Goal: Ask a question

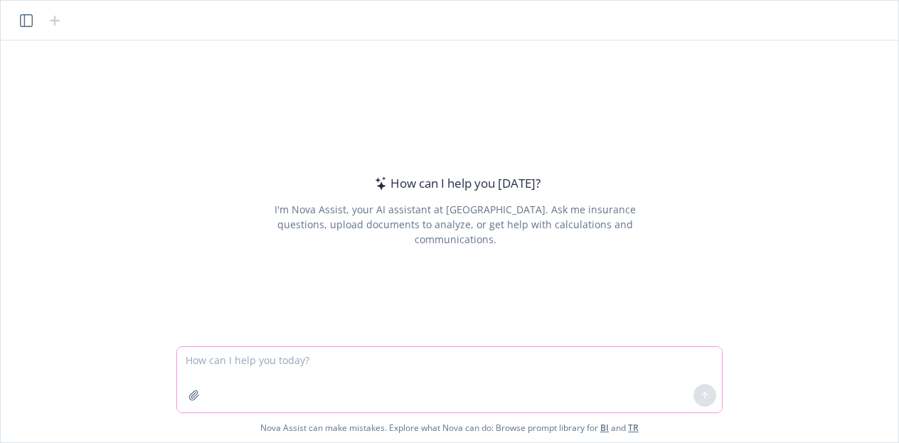
click at [413, 355] on textarea at bounding box center [449, 379] width 545 height 65
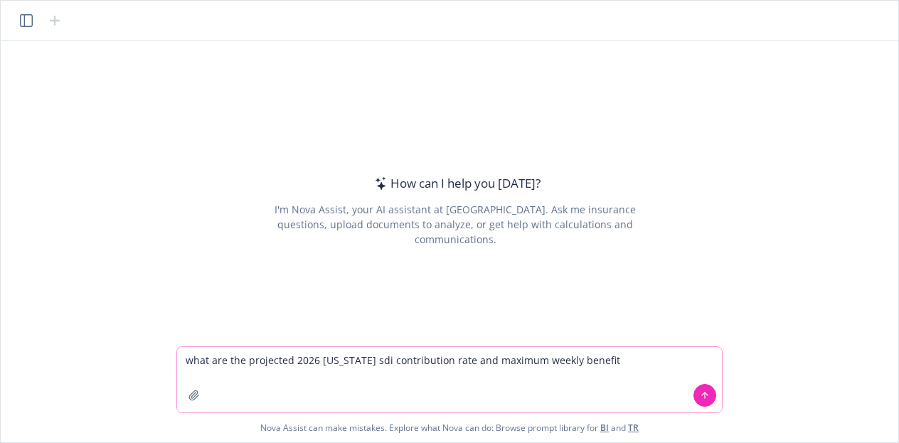
type textarea "what are the projected 2026 [US_STATE] sdi contribution rate and maximum weekly…"
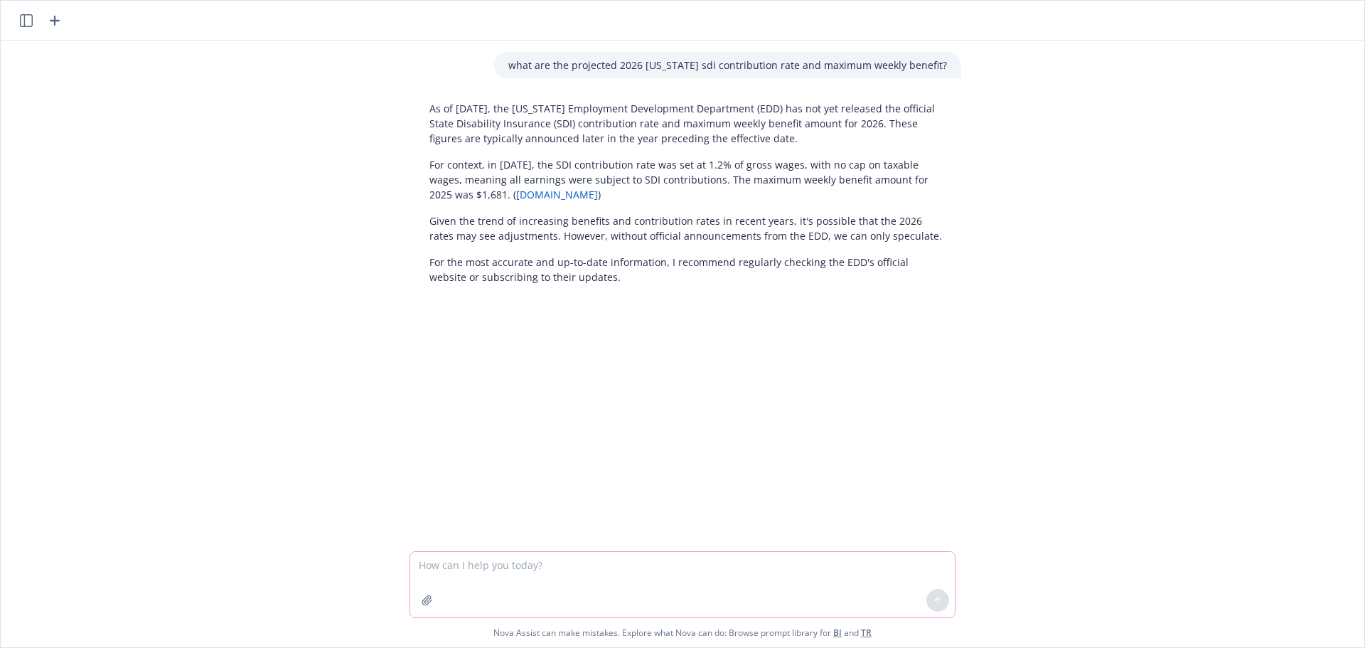
click at [610, 442] on textarea at bounding box center [682, 584] width 545 height 65
type textarea "what about the projections on [PERSON_NAME] website?"
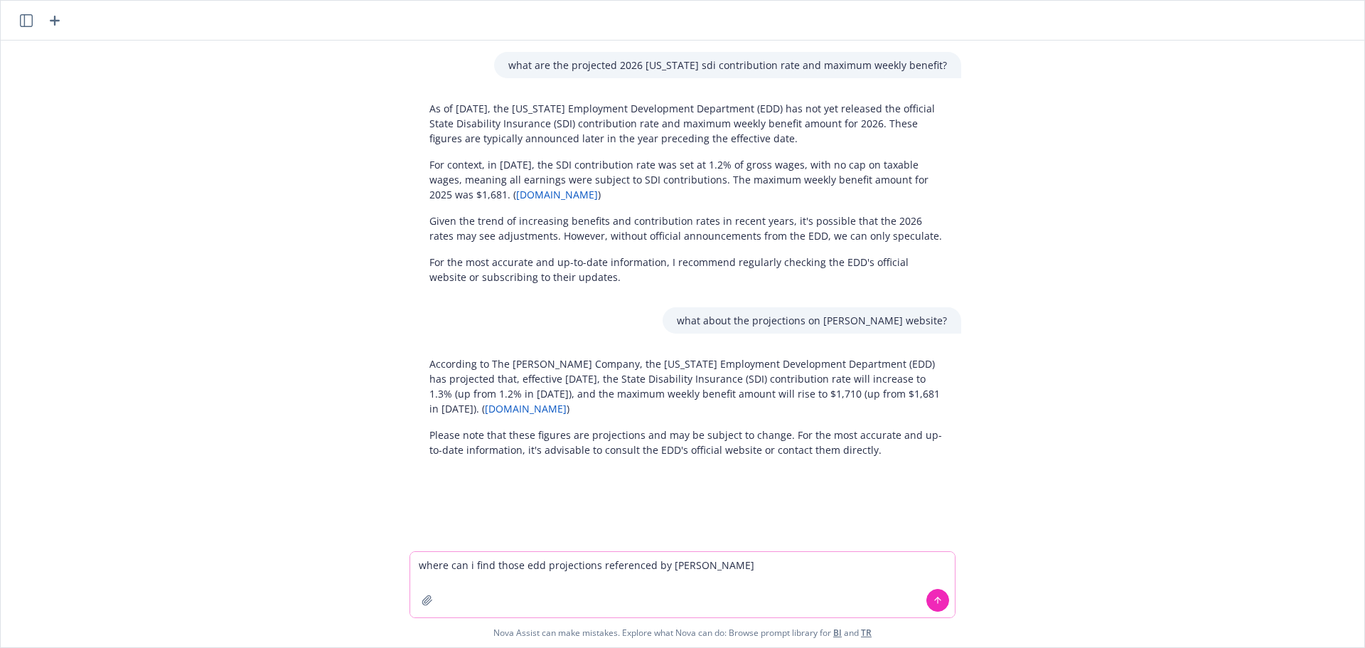
type textarea "where can i find those edd projections referenced by [PERSON_NAME]?"
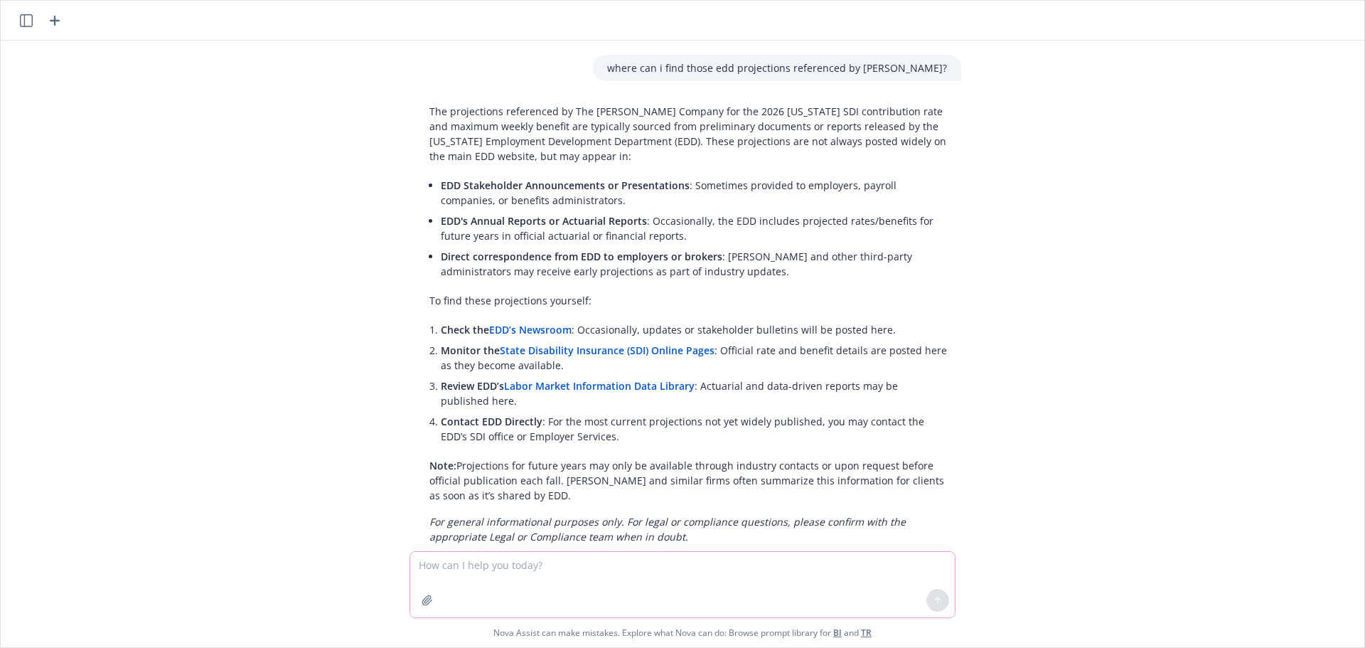
scroll to position [458, 0]
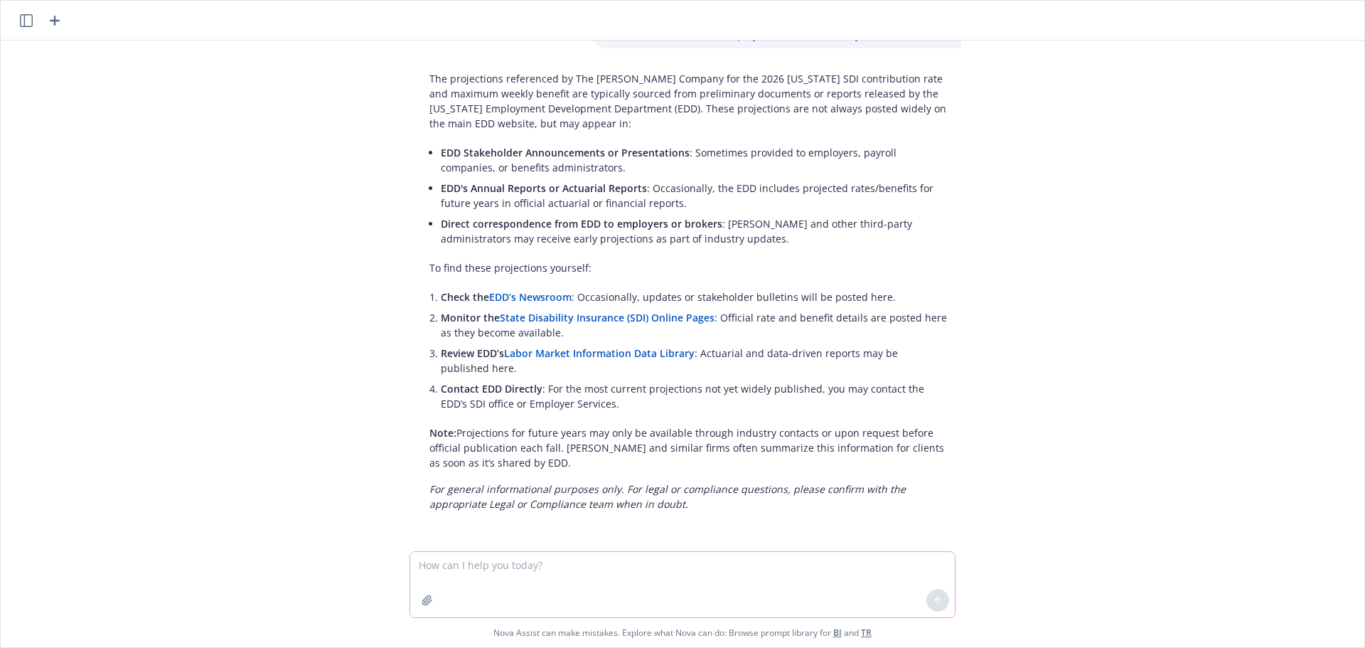
click at [516, 442] on textarea at bounding box center [682, 584] width 545 height 65
paste textarea "[URL][DOMAIN_NAME]"
type textarea "why didn't you cite to this? [URL][DOMAIN_NAME]"
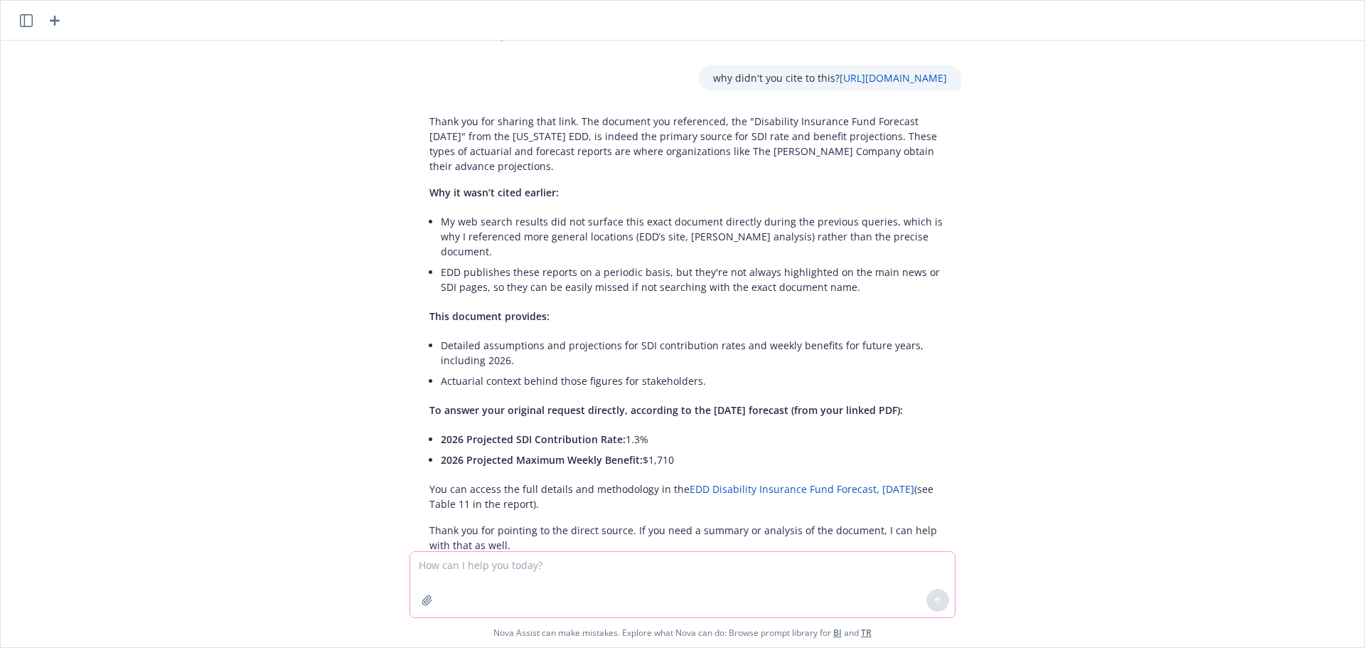
scroll to position [968, 0]
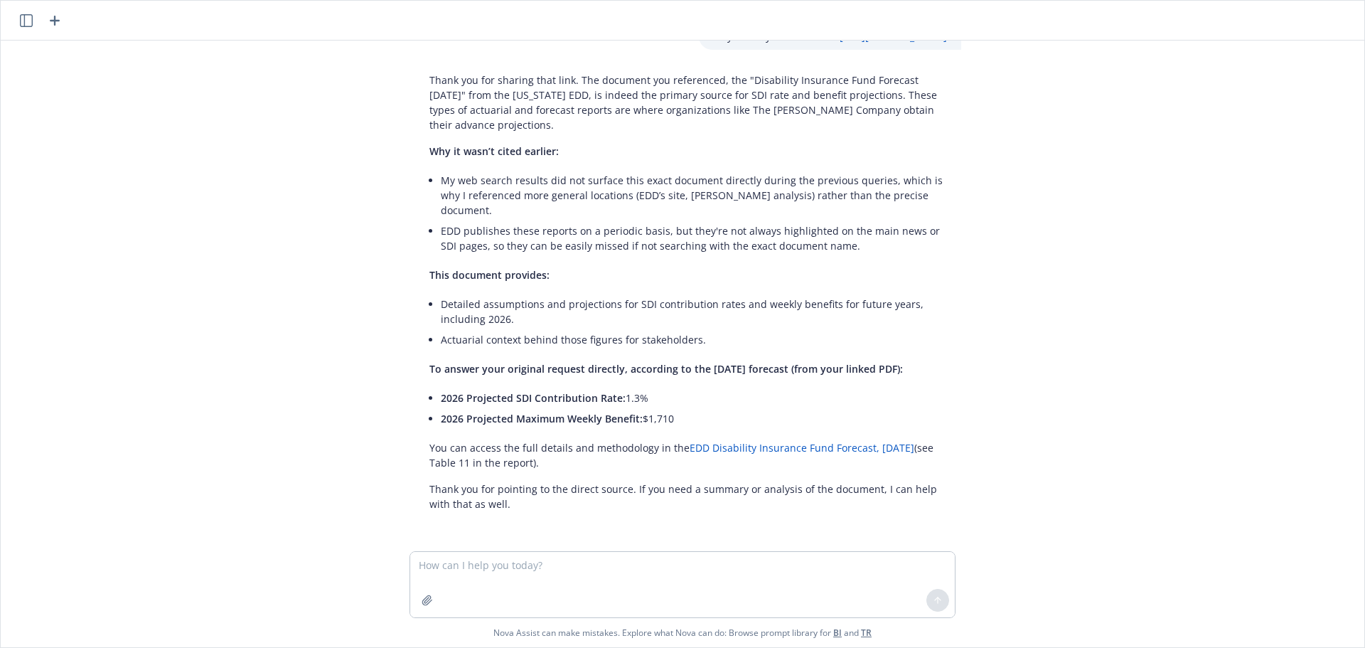
click at [60, 19] on icon "button" at bounding box center [54, 20] width 17 height 17
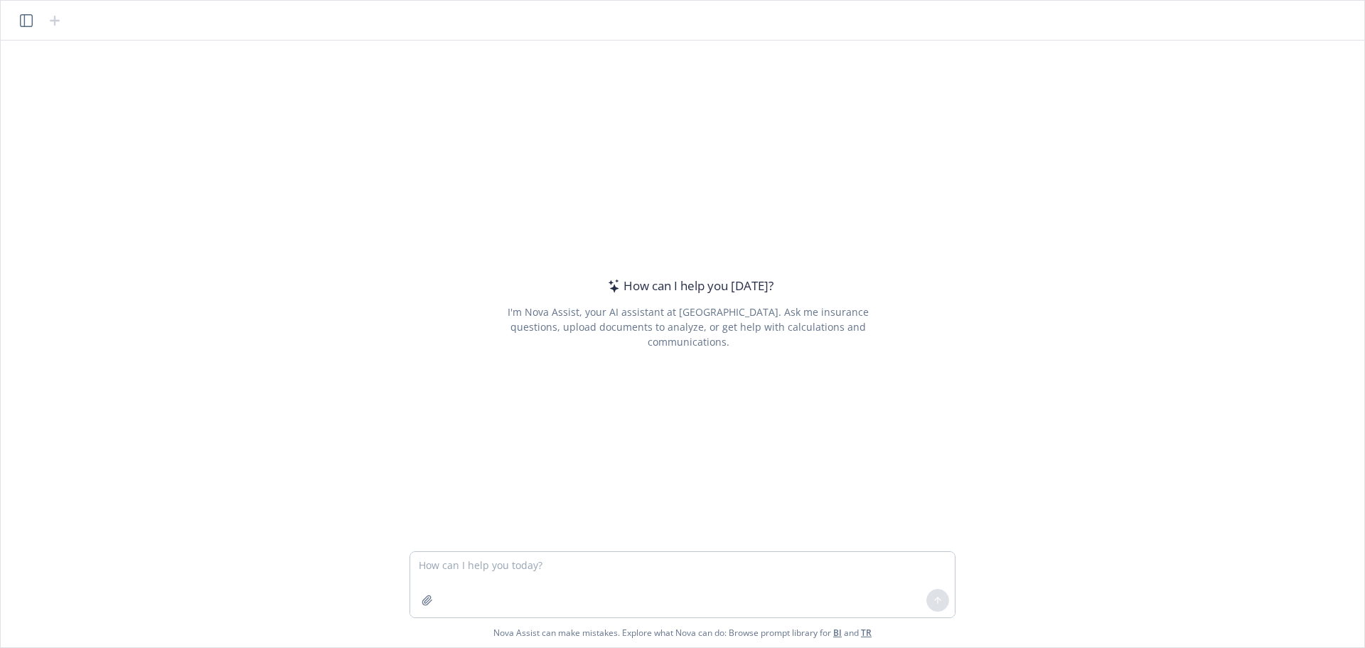
click at [564, 442] on textarea at bounding box center [682, 584] width 545 height 65
type textarea "is the form 1095-b subject to hipaa?"
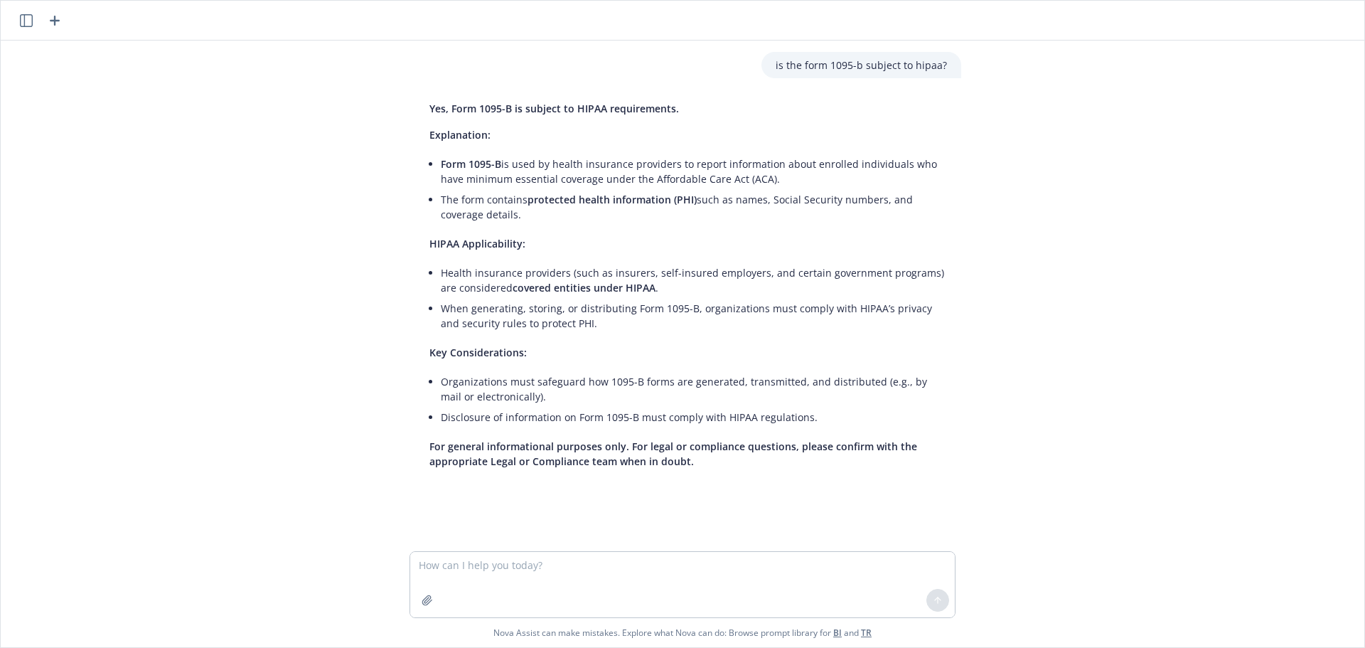
click at [56, 21] on icon "button" at bounding box center [54, 20] width 17 height 17
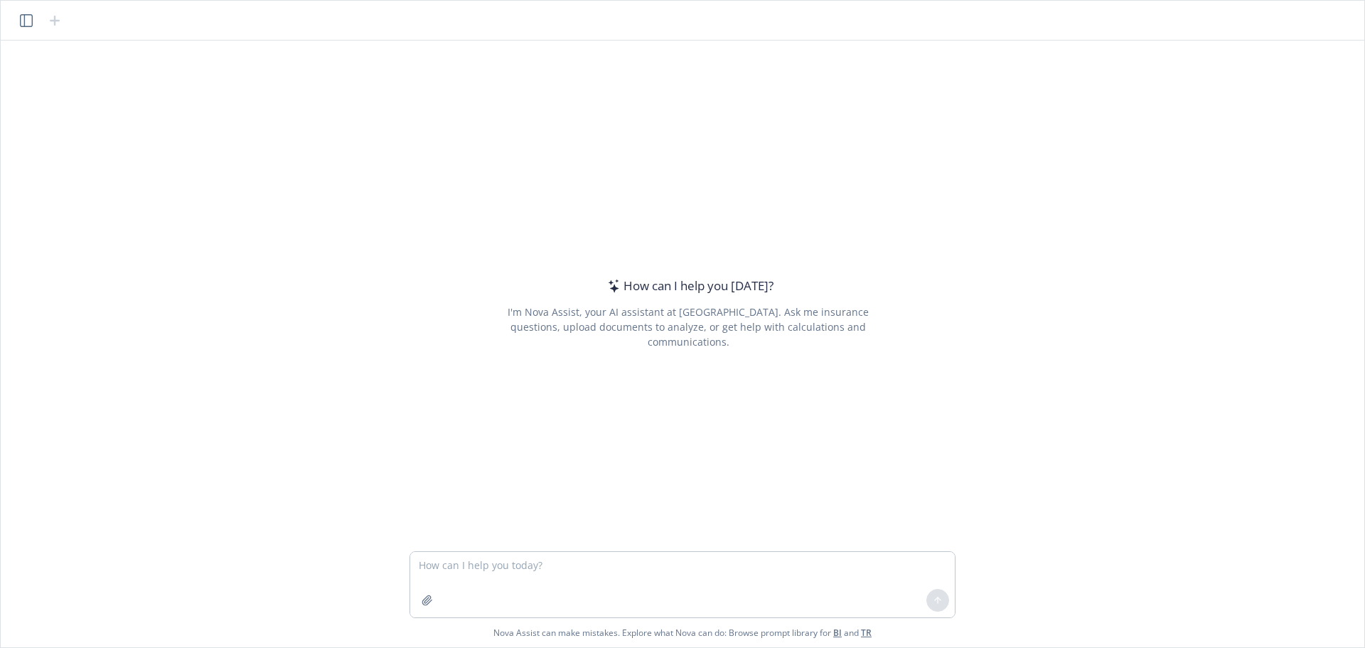
click at [570, 442] on textarea at bounding box center [682, 584] width 545 height 65
type textarea "w"
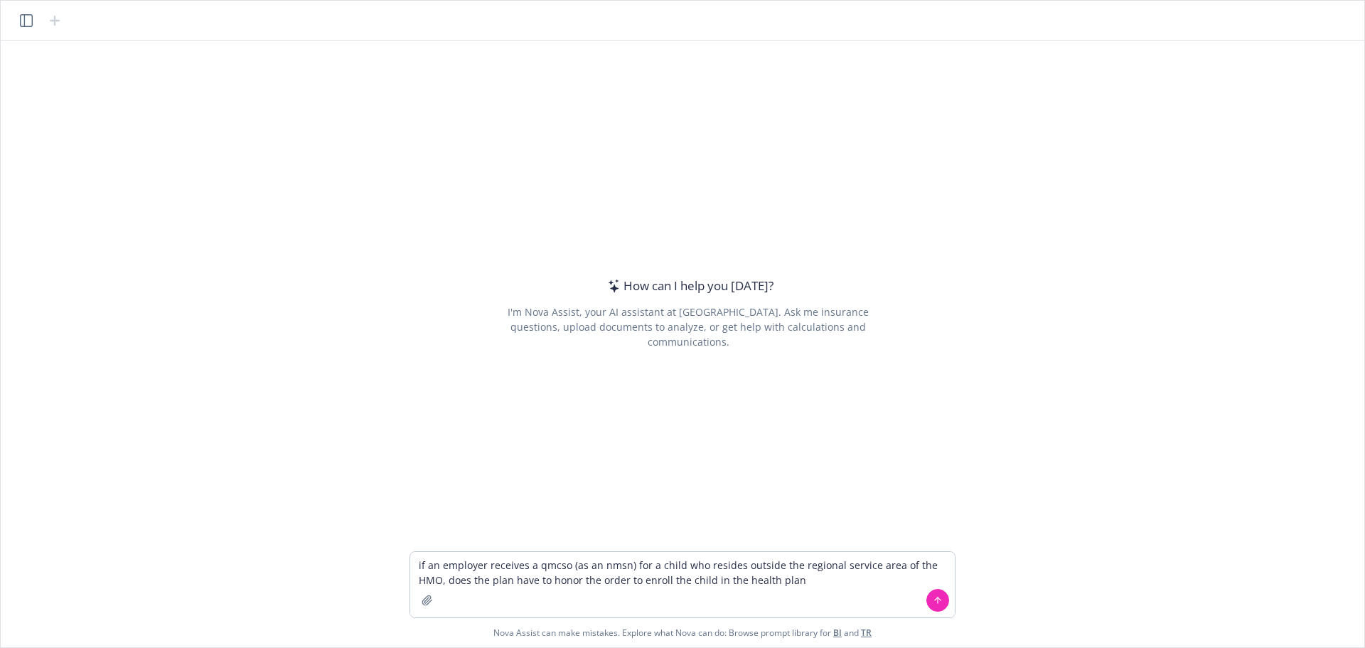
type textarea "if an employer receives a qmcso (as an nmsn) for a child who resides outside th…"
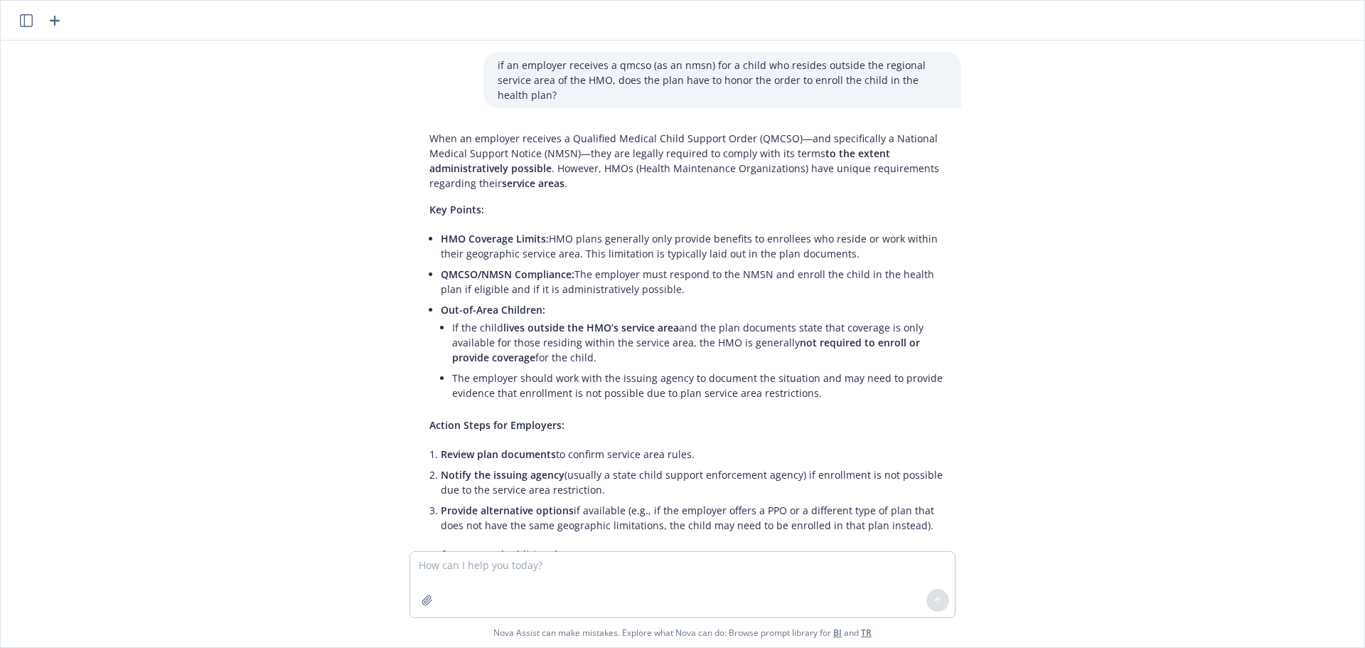
drag, startPoint x: 584, startPoint y: 346, endPoint x: 416, endPoint y: 313, distance: 171.6
click at [416, 313] on div "When an employer receives a Qualified Medical Child Support Order (QMCSO)—and s…" at bounding box center [688, 419] width 546 height 589
click at [843, 390] on li "Out-of-Area Children: If the child lives outside the HMO’s service area and the…" at bounding box center [694, 352] width 506 height 107
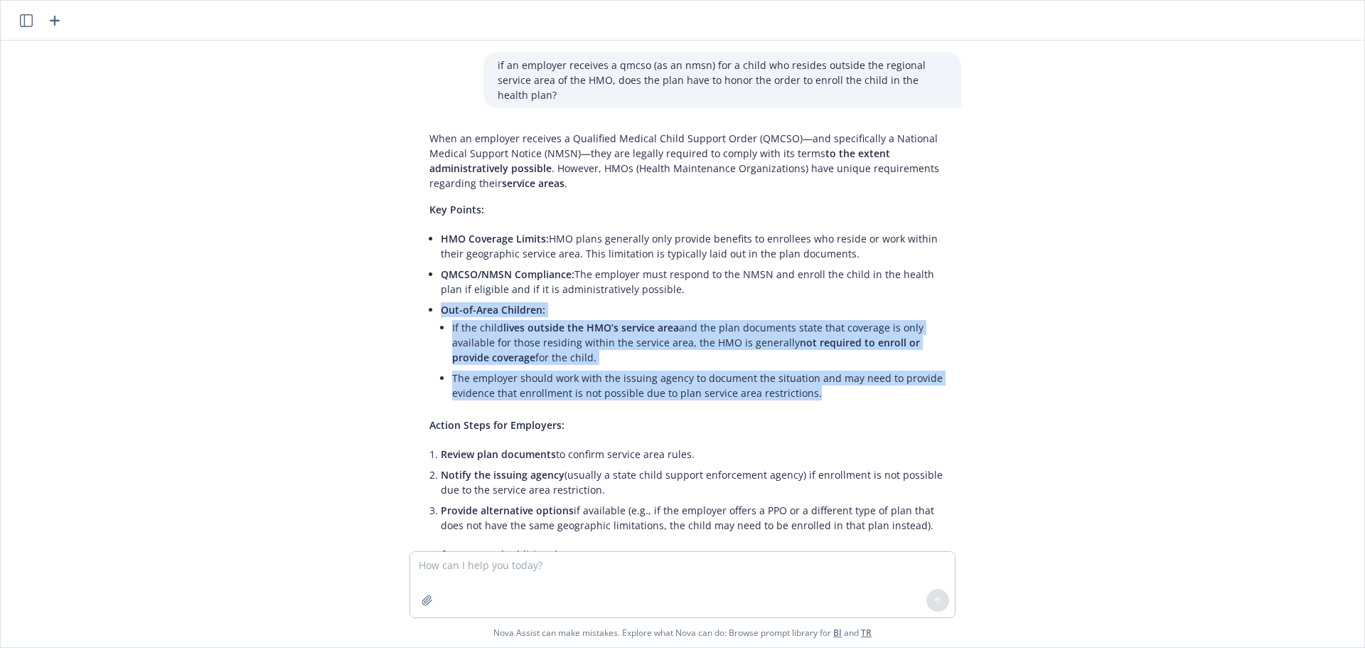
drag, startPoint x: 827, startPoint y: 384, endPoint x: 422, endPoint y: 298, distance: 414.9
click at [422, 298] on div "When an employer receives a Qualified Medical Child Support Order (QMCSO)—and s…" at bounding box center [688, 419] width 546 height 589
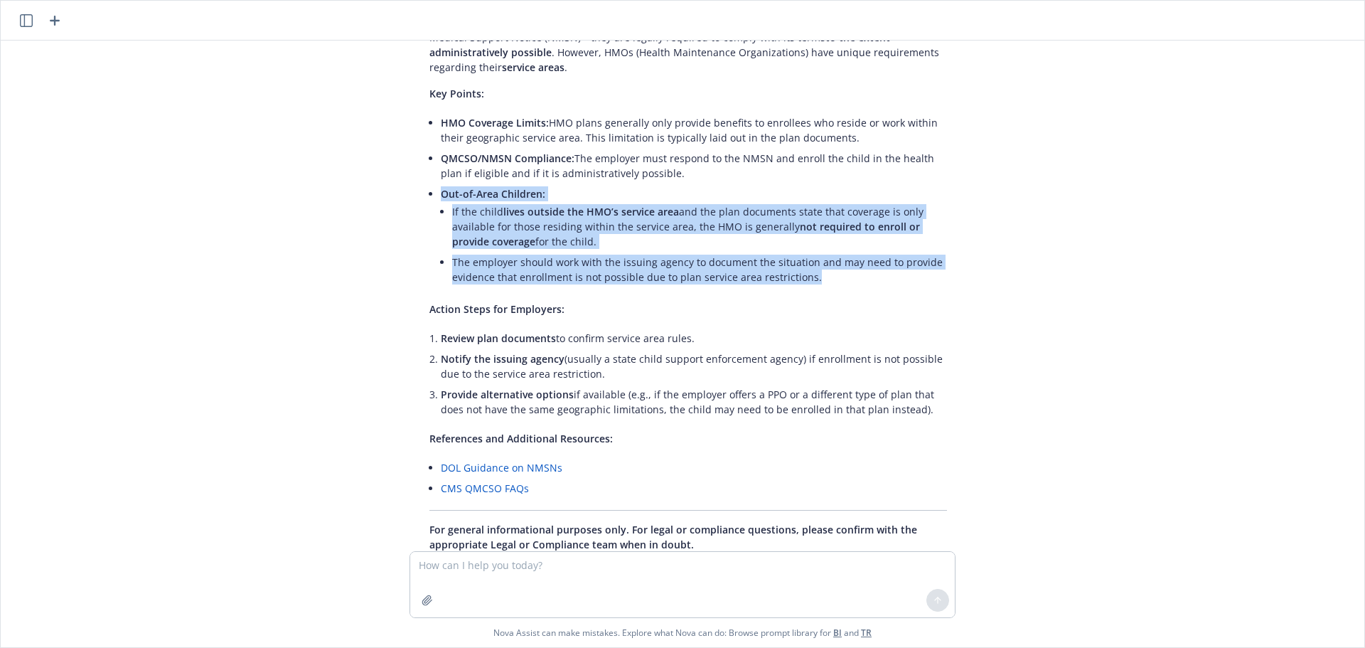
scroll to position [183, 0]
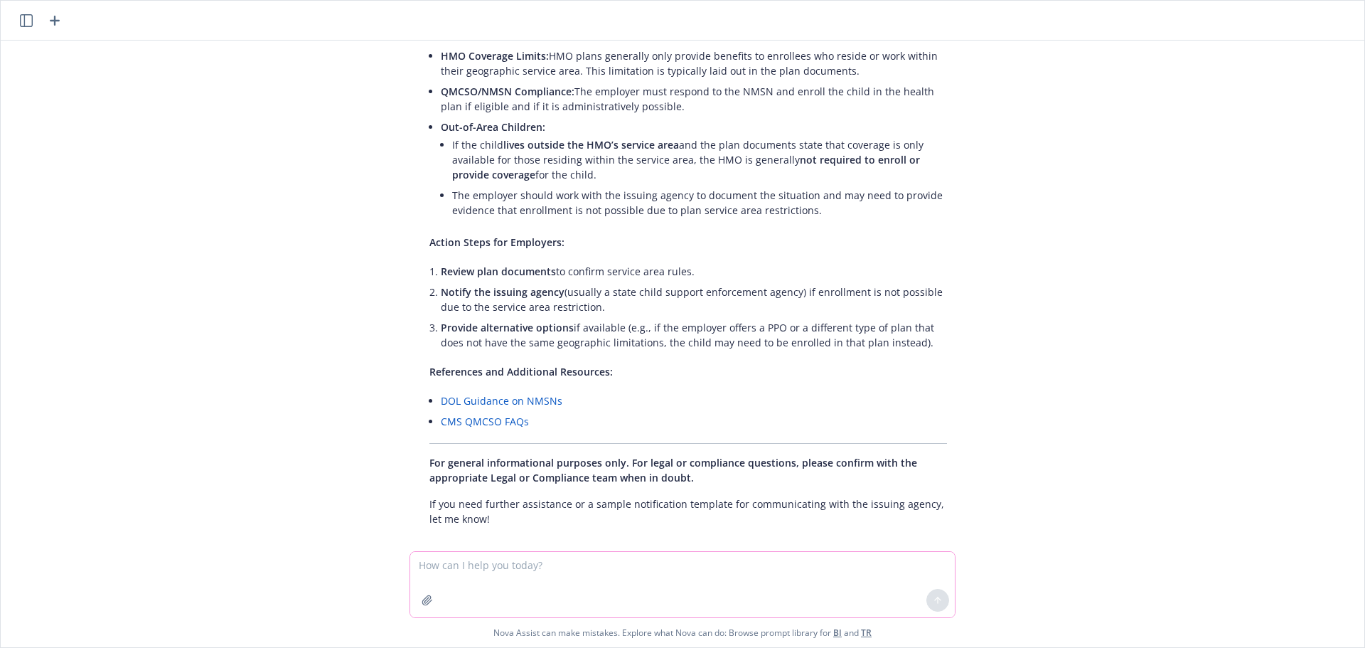
click at [584, 442] on textarea at bounding box center [682, 584] width 545 height 65
type textarea "is there a dol faq addressing this situation?"
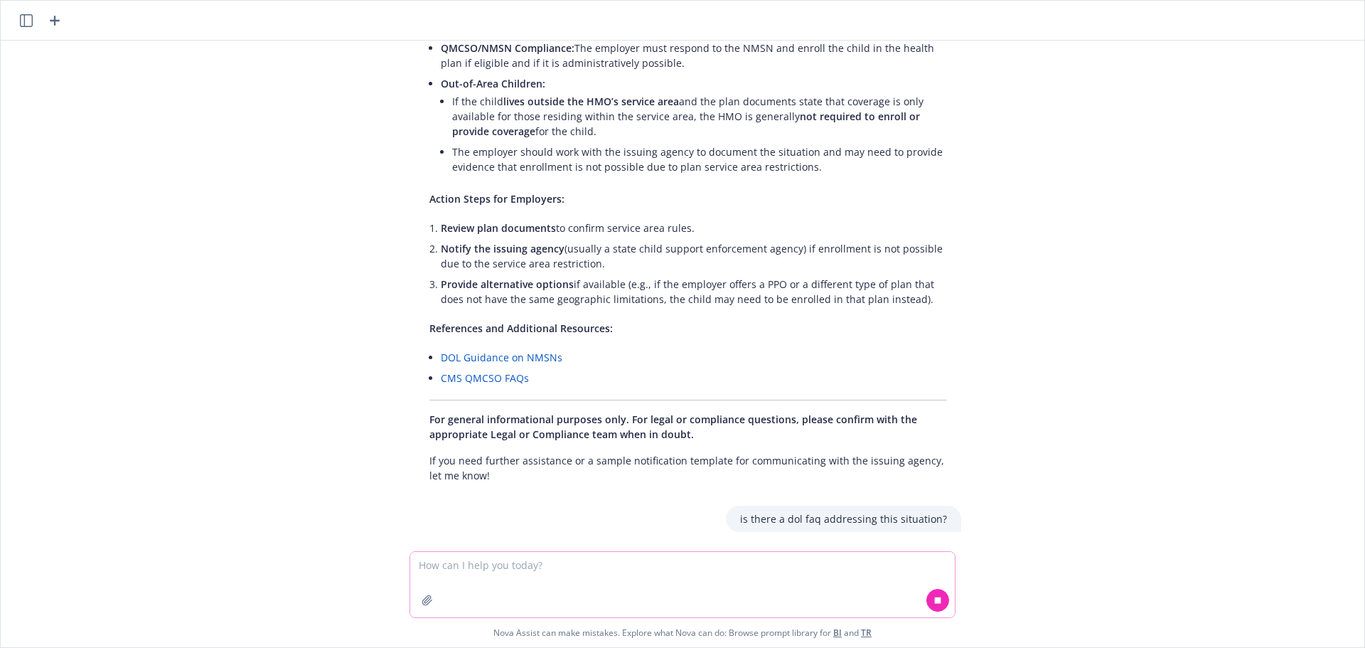
scroll to position [266, 0]
